Goal: Information Seeking & Learning: Find specific fact

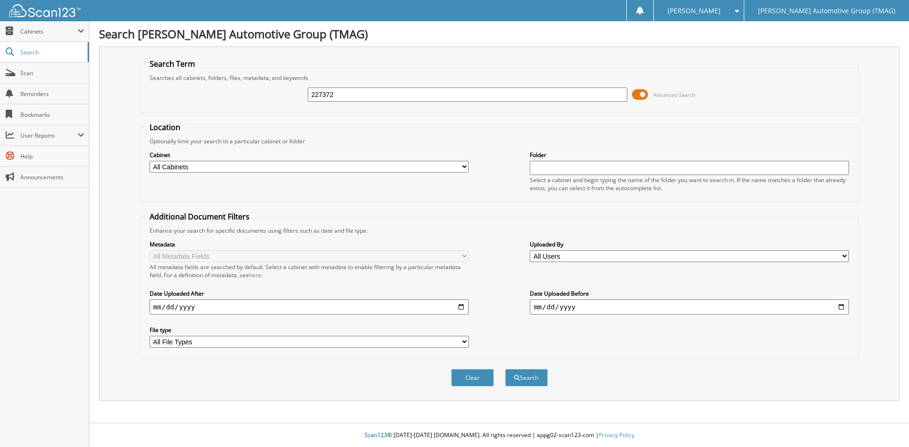
type input "227372"
click at [505, 369] on button "Search" at bounding box center [526, 378] width 43 height 18
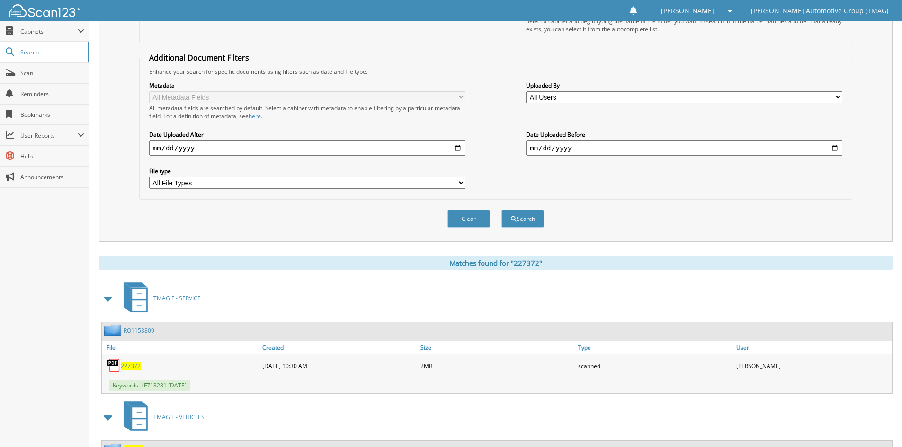
scroll to position [238, 0]
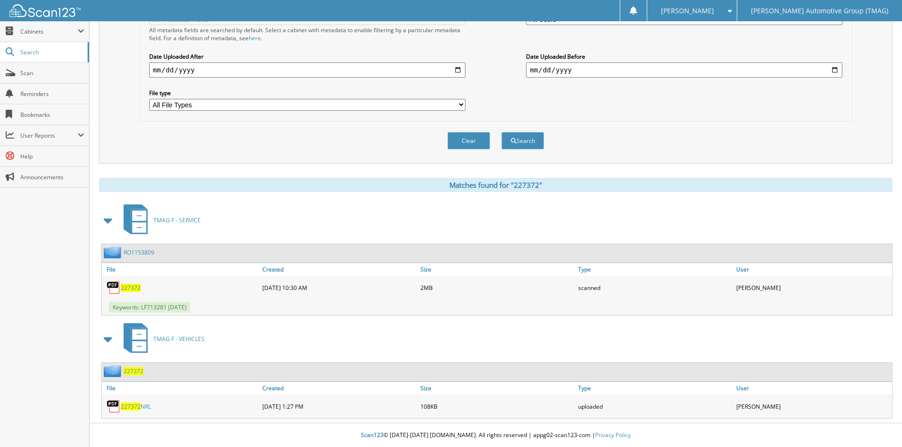
click at [142, 372] on span "227372" at bounding box center [134, 371] width 20 height 8
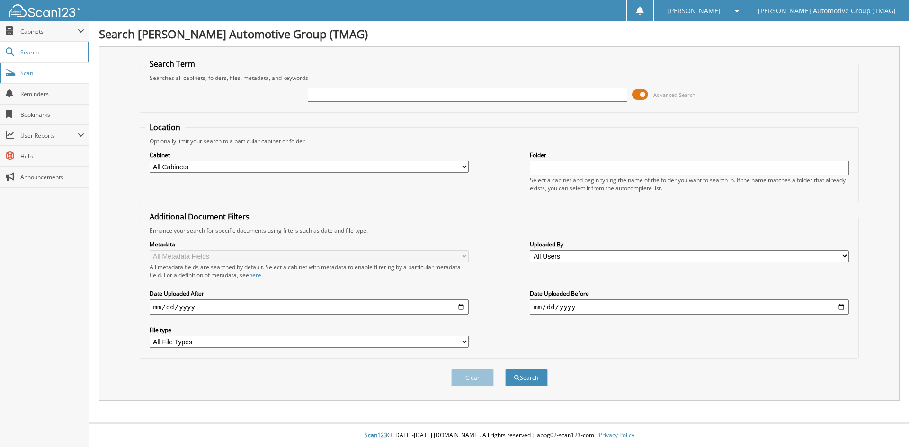
click at [76, 75] on span "Scan" at bounding box center [52, 73] width 64 height 8
click at [351, 94] on input "text" at bounding box center [467, 95] width 319 height 14
type input "503322"
click at [505, 369] on button "Search" at bounding box center [526, 378] width 43 height 18
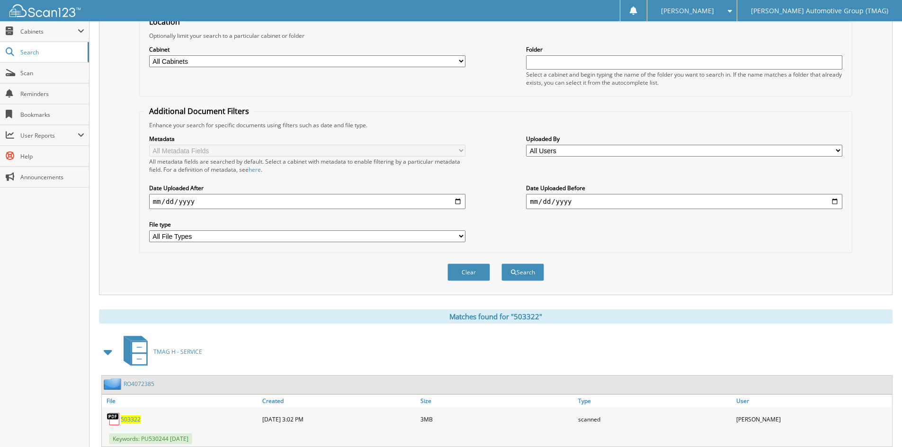
scroll to position [189, 0]
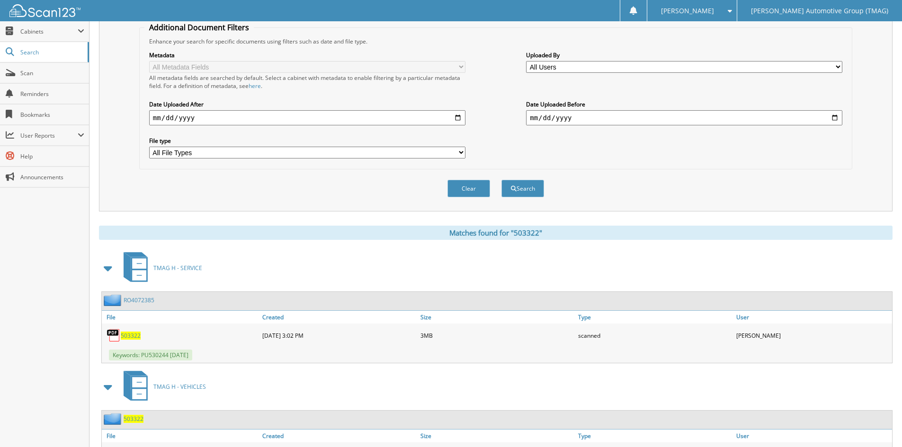
click at [135, 422] on span "503322" at bounding box center [134, 419] width 20 height 8
